Goal: Register for event/course

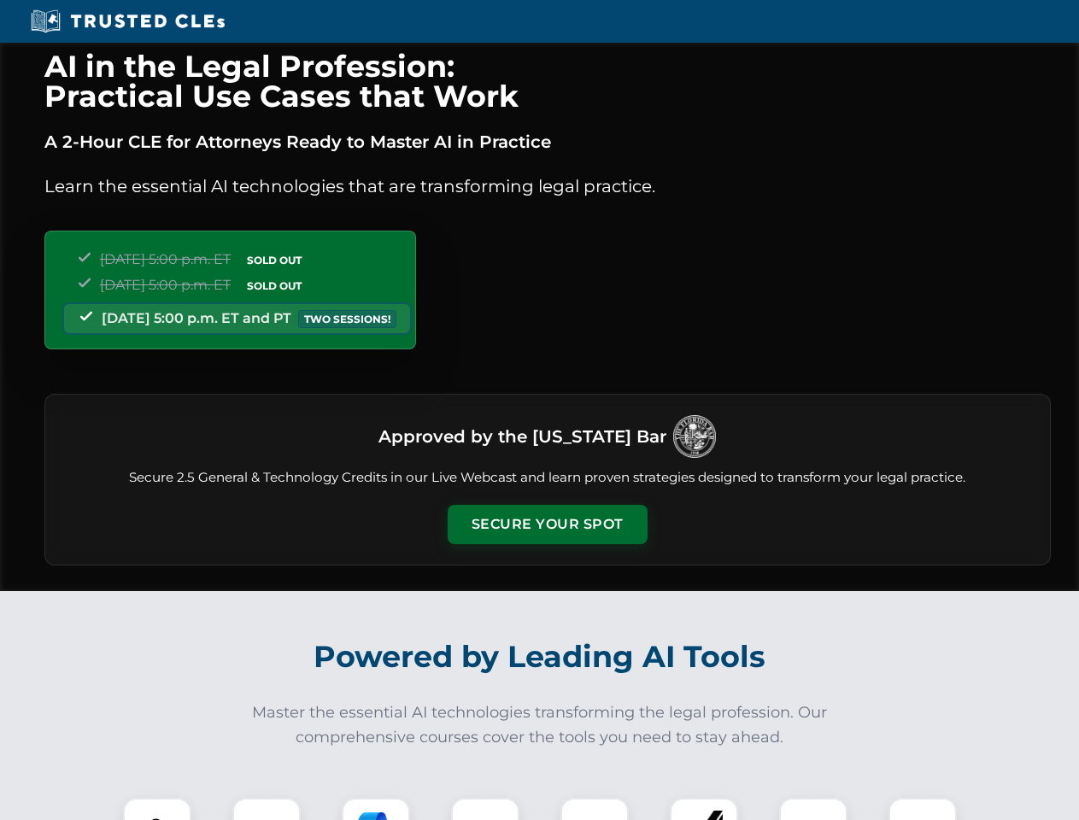
click at [547, 525] on button "Secure Your Spot" at bounding box center [548, 524] width 200 height 39
click at [157, 809] on img at bounding box center [157, 832] width 50 height 50
click at [267, 809] on div at bounding box center [266, 832] width 68 height 68
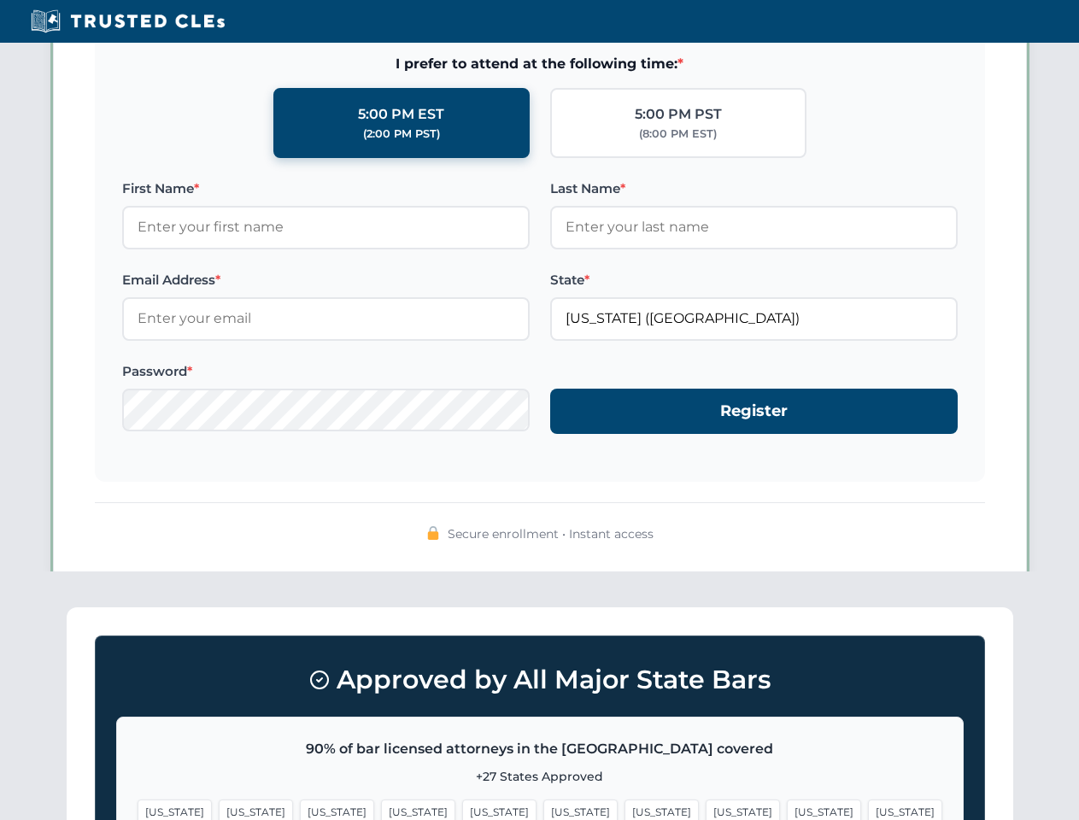
click at [787, 809] on span "[US_STATE]" at bounding box center [824, 812] width 74 height 25
